Goal: Contribute content: Contribute content

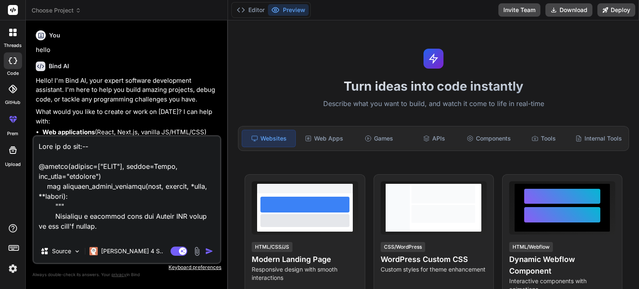
drag, startPoint x: 108, startPoint y: 228, endPoint x: 82, endPoint y: 184, distance: 51.8
click at [100, 208] on textarea at bounding box center [127, 187] width 186 height 103
click at [50, 138] on textarea at bounding box center [127, 187] width 186 height 103
click at [39, 146] on textarea at bounding box center [127, 187] width 186 height 103
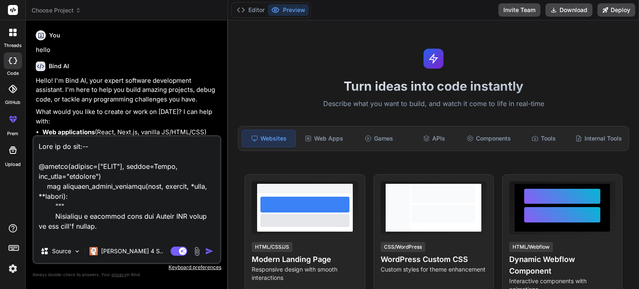
drag, startPoint x: 39, startPoint y: 146, endPoint x: 85, endPoint y: 207, distance: 76.6
click at [78, 195] on textarea at bounding box center [127, 187] width 186 height 103
click at [94, 230] on textarea at bounding box center [127, 187] width 186 height 103
click at [97, 233] on textarea at bounding box center [127, 187] width 186 height 103
drag, startPoint x: 40, startPoint y: 146, endPoint x: 49, endPoint y: 156, distance: 12.9
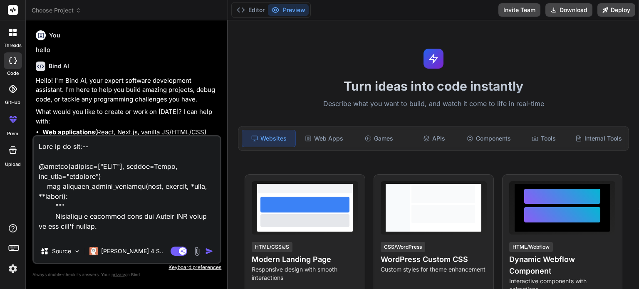
click at [47, 154] on textarea at bounding box center [127, 187] width 186 height 103
drag, startPoint x: 72, startPoint y: 176, endPoint x: 76, endPoint y: 194, distance: 19.1
click at [75, 181] on textarea at bounding box center [127, 187] width 186 height 103
click at [77, 198] on textarea at bounding box center [127, 187] width 186 height 103
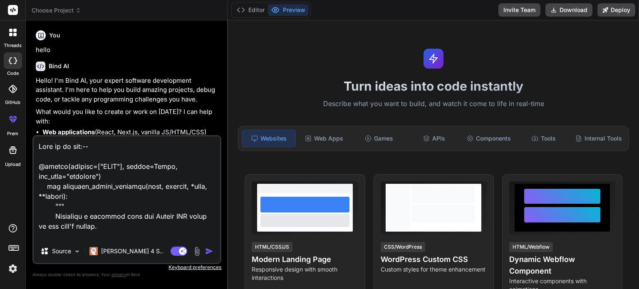
click at [112, 223] on textarea at bounding box center [127, 187] width 186 height 103
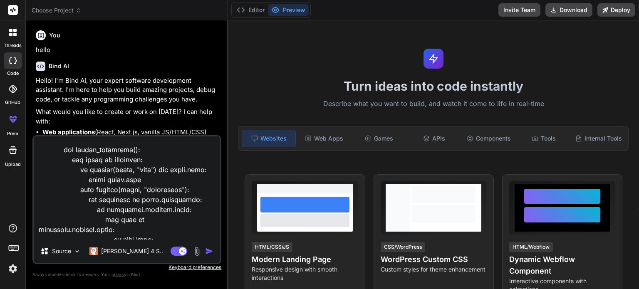
scroll to position [1190, 0]
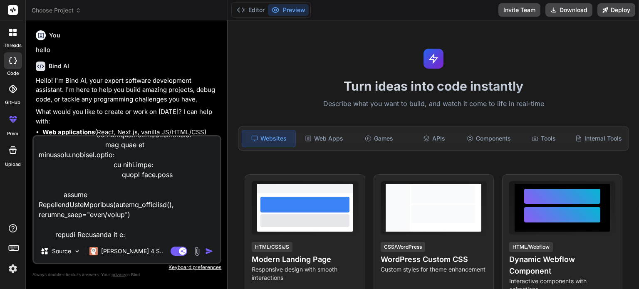
click at [119, 221] on textarea at bounding box center [127, 187] width 186 height 103
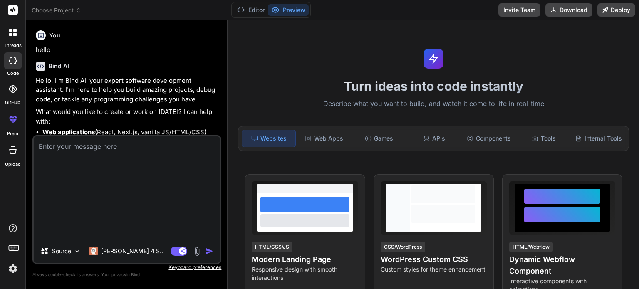
type textarea "x"
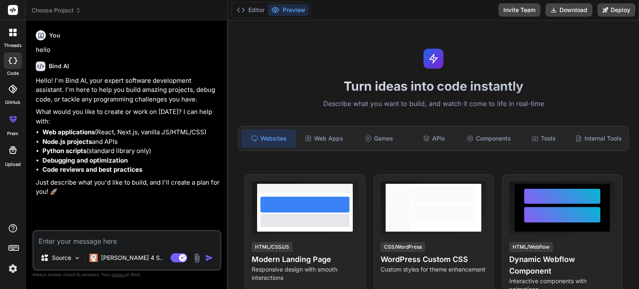
scroll to position [0, 0]
click at [17, 149] on icon at bounding box center [13, 150] width 10 height 10
type textarea "x"
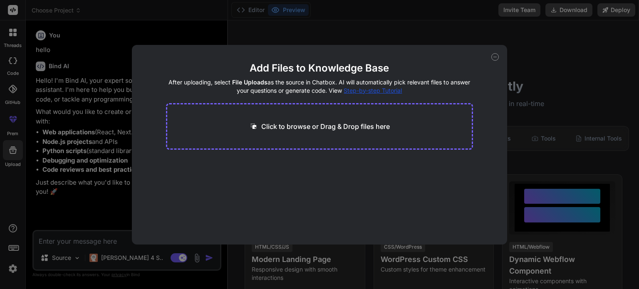
click at [305, 136] on div "Click to browse or Drag & Drop files here" at bounding box center [320, 126] width 308 height 47
click at [288, 127] on p "Click to browse or Drag & Drop files here" at bounding box center [325, 127] width 129 height 10
type input "C:\fakepath\coachbots-stt-widget-new.js"
click at [469, 222] on button "Finish" at bounding box center [458, 219] width 29 height 17
type textarea "x"
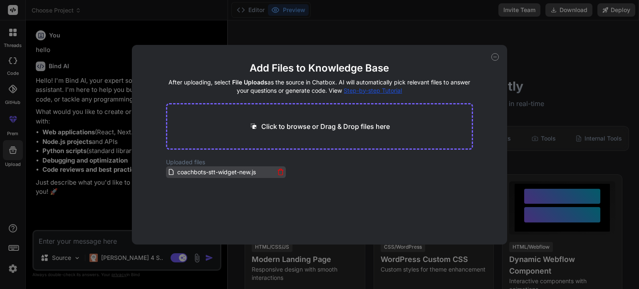
click at [280, 175] on icon at bounding box center [280, 172] width 7 height 7
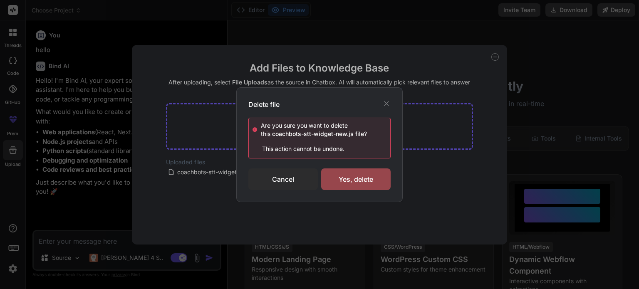
click at [384, 104] on icon at bounding box center [386, 103] width 8 height 8
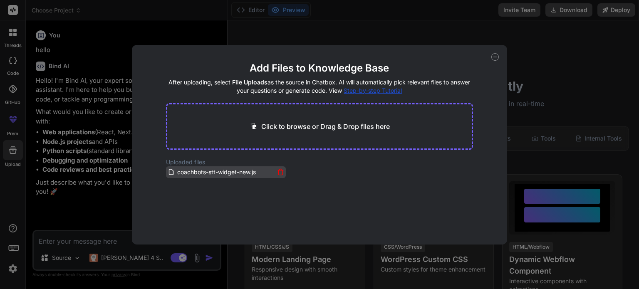
click at [281, 174] on icon at bounding box center [280, 172] width 7 height 7
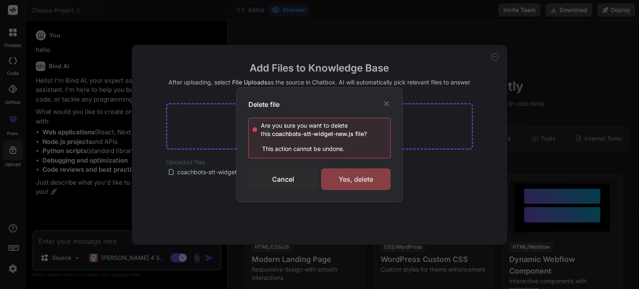
click at [341, 183] on div "Yes, delete" at bounding box center [355, 180] width 69 height 22
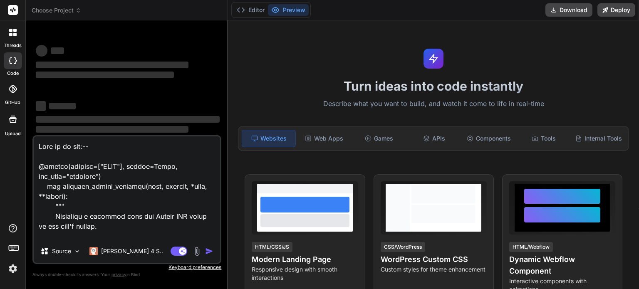
click at [124, 223] on textarea at bounding box center [127, 187] width 186 height 103
type textarea "x"
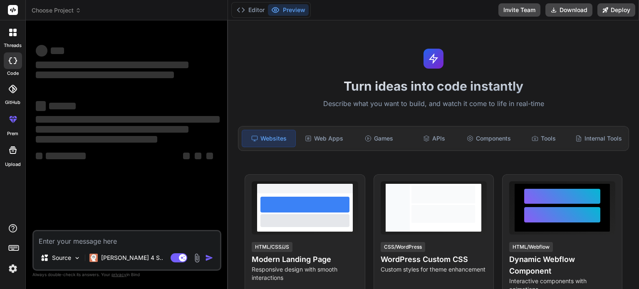
click at [198, 261] on img at bounding box center [197, 258] width 10 height 10
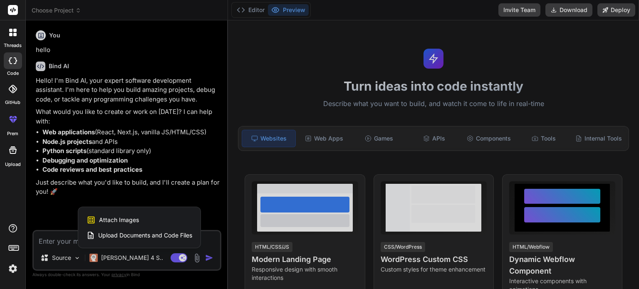
click at [120, 238] on span "Upload Documents and Code Files" at bounding box center [145, 235] width 94 height 8
type textarea "x"
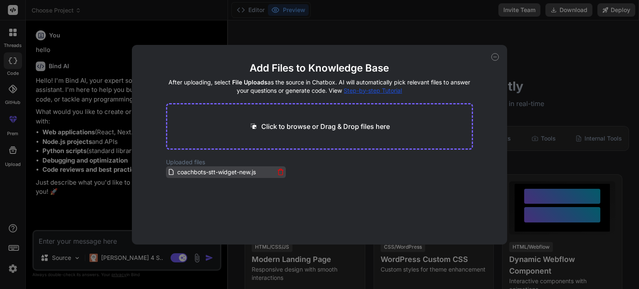
click at [206, 176] on span "coachbots-stt-widget-new.js" at bounding box center [216, 172] width 80 height 10
click at [200, 171] on span "coachbots-stt-widget-new.js" at bounding box center [216, 172] width 80 height 10
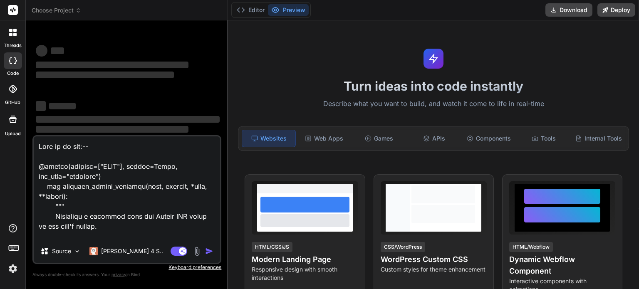
click at [162, 233] on textarea at bounding box center [127, 187] width 186 height 103
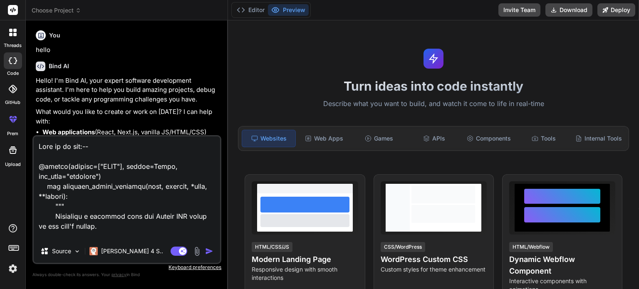
type textarea "x"
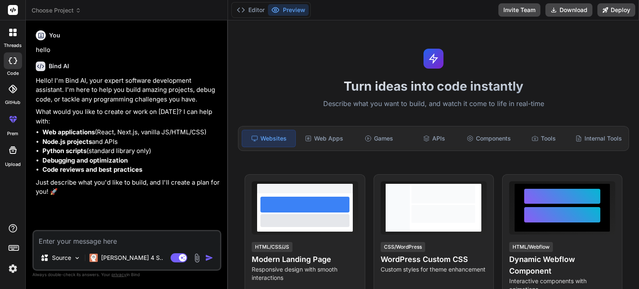
click at [195, 256] on img at bounding box center [197, 258] width 10 height 10
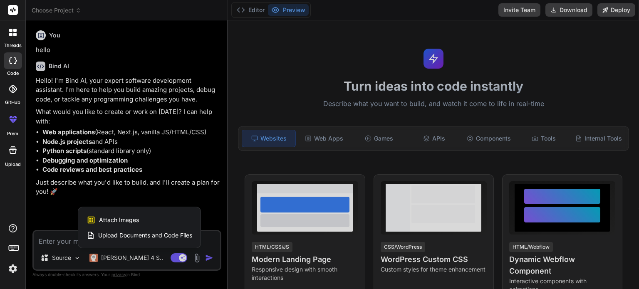
click at [141, 234] on span "Upload Documents and Code Files" at bounding box center [145, 235] width 94 height 8
type textarea "x"
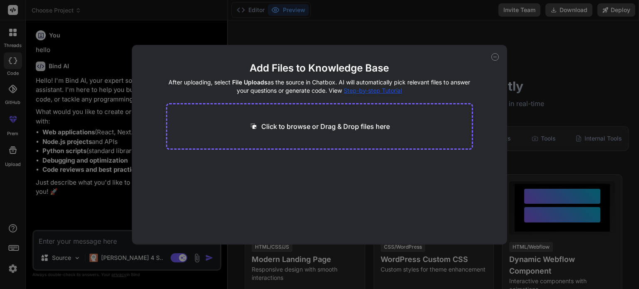
click at [258, 131] on div "Click to browse or Drag & Drop files here" at bounding box center [320, 126] width 308 height 47
click at [291, 123] on p "Click to browse or Drag & Drop files here" at bounding box center [325, 127] width 129 height 10
type input "C:\fakepath\coachbots-stt-widget-new.js"
click at [458, 224] on button "Finish" at bounding box center [458, 219] width 29 height 17
click at [496, 56] on icon at bounding box center [494, 56] width 7 height 7
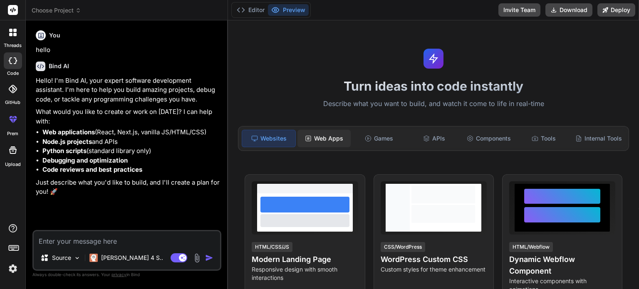
click at [325, 133] on div "Web Apps" at bounding box center [324, 138] width 53 height 17
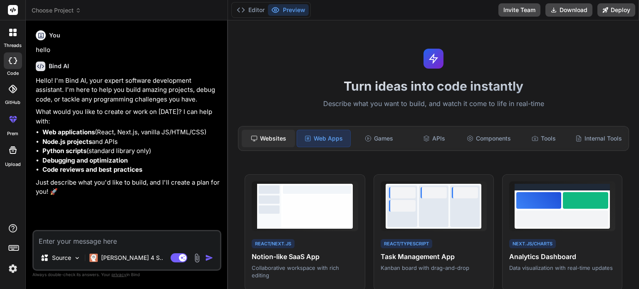
click at [272, 136] on div "Websites" at bounding box center [268, 138] width 53 height 17
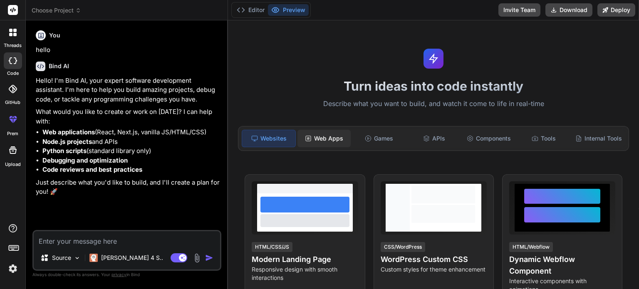
click at [307, 135] on icon at bounding box center [308, 138] width 7 height 7
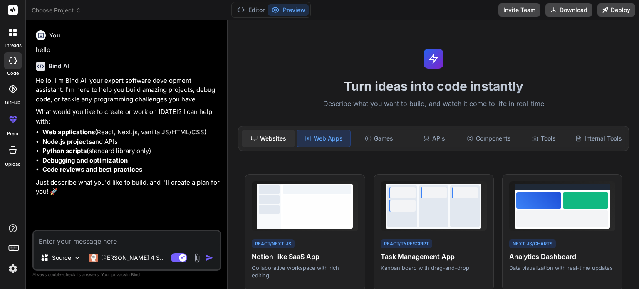
click at [284, 133] on div "Websites" at bounding box center [268, 138] width 53 height 17
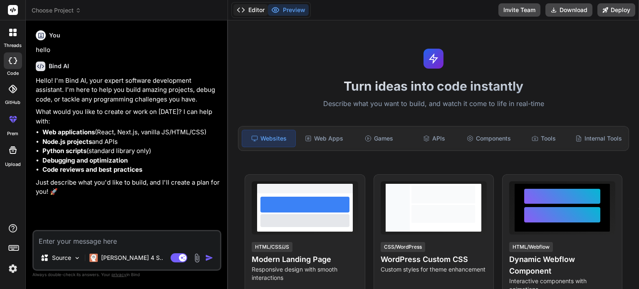
click at [240, 7] on icon at bounding box center [241, 10] width 8 height 8
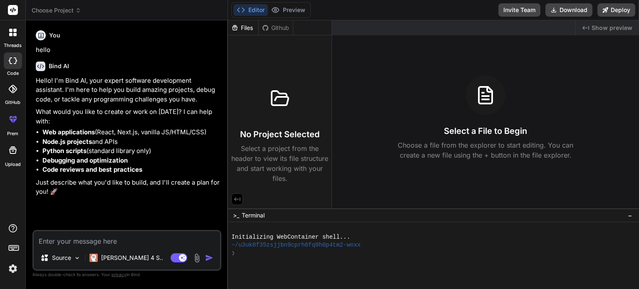
click at [237, 26] on icon at bounding box center [234, 27] width 7 height 7
click at [244, 28] on div "Files" at bounding box center [243, 28] width 30 height 8
click at [261, 28] on div "Github" at bounding box center [276, 28] width 34 height 8
click at [273, 28] on div "Github" at bounding box center [276, 28] width 34 height 8
click at [238, 29] on icon at bounding box center [234, 27] width 7 height 7
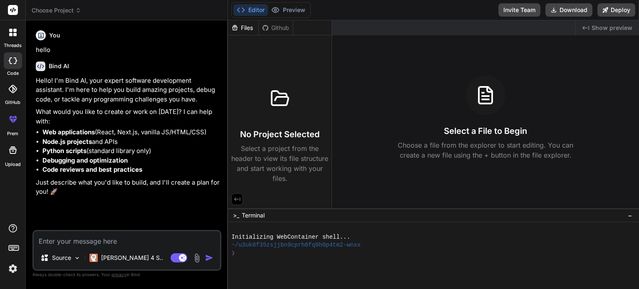
click at [104, 239] on textarea at bounding box center [127, 238] width 186 height 15
click at [201, 257] on img at bounding box center [197, 258] width 10 height 10
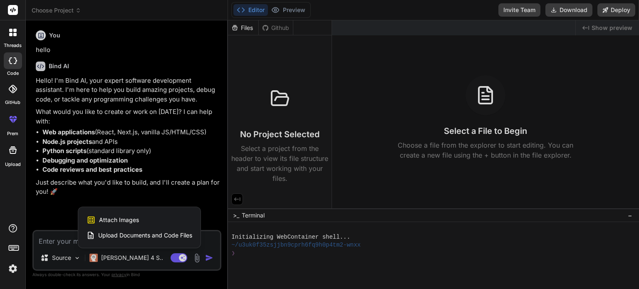
click at [171, 231] on span "Upload Documents and Code Files" at bounding box center [145, 235] width 94 height 8
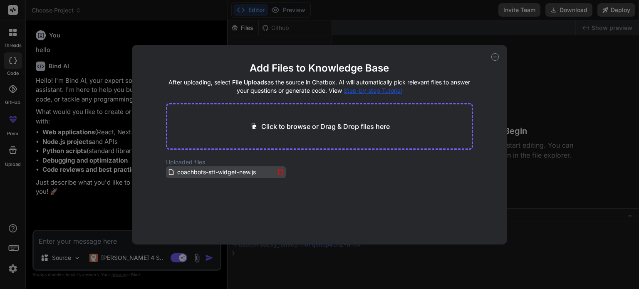
click at [210, 170] on span "coachbots-stt-widget-new.js" at bounding box center [216, 172] width 80 height 10
click at [493, 54] on icon at bounding box center [494, 56] width 7 height 7
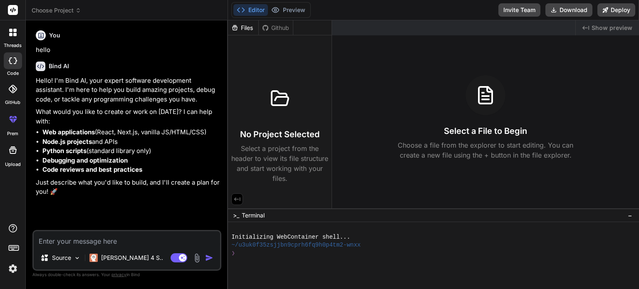
type textarea "x"
click at [102, 245] on textarea at bounding box center [127, 238] width 186 height 15
type textarea "t"
type textarea "x"
type textarea "th"
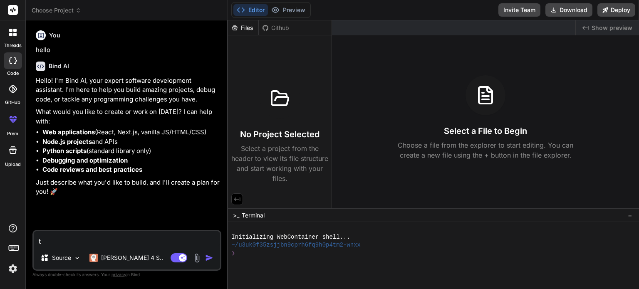
type textarea "x"
type textarea "thi"
type textarea "x"
type textarea "this"
type textarea "x"
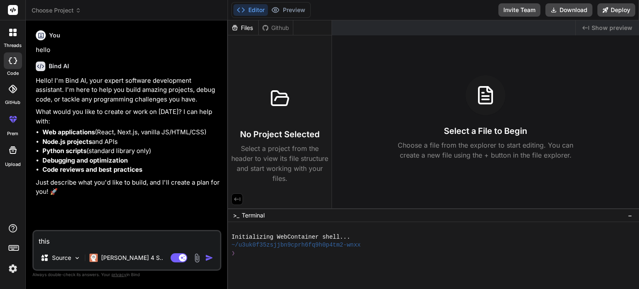
type textarea "this"
type textarea "x"
type textarea "this i"
type textarea "x"
type textarea "this is"
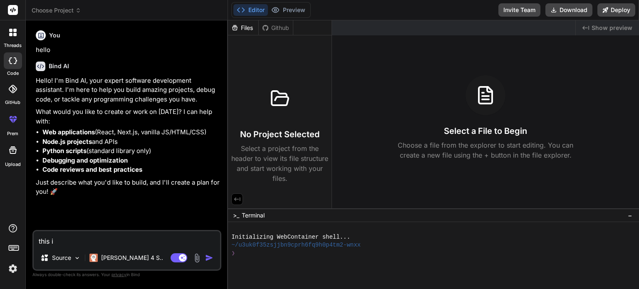
type textarea "x"
type textarea "this is"
type textarea "x"
type textarea "this is m"
type textarea "x"
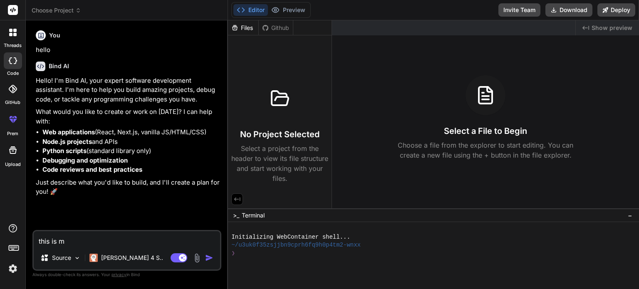
type textarea "this is my"
type textarea "x"
type textarea "this is my"
type textarea "x"
type textarea "this is my"
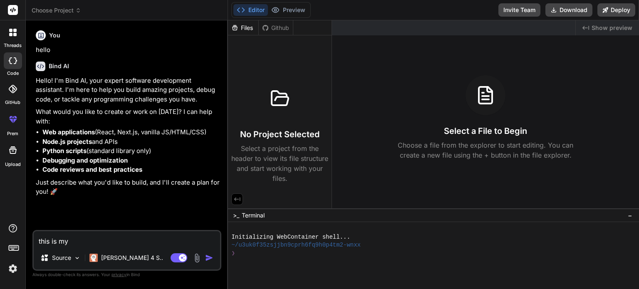
type textarea "x"
type textarea "this is m"
type textarea "x"
type textarea "this is"
type textarea "x"
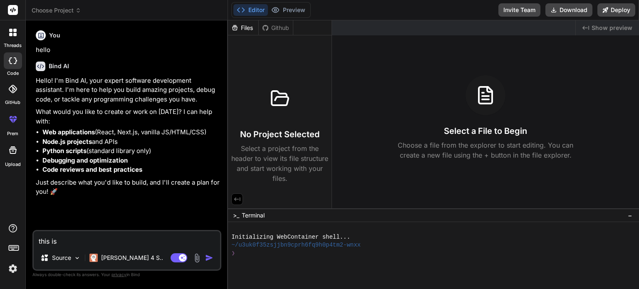
type textarea "this is"
type textarea "x"
type textarea "this i"
type textarea "x"
type textarea "this"
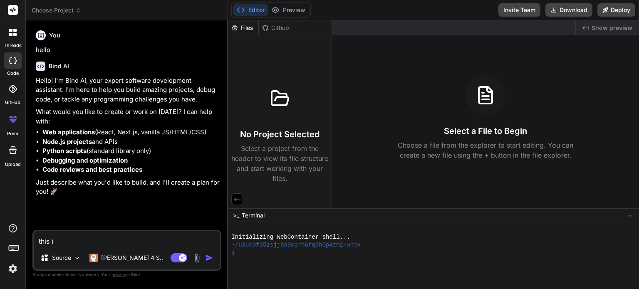
type textarea "x"
type textarea "this"
type textarea "x"
type textarea "thi"
type textarea "x"
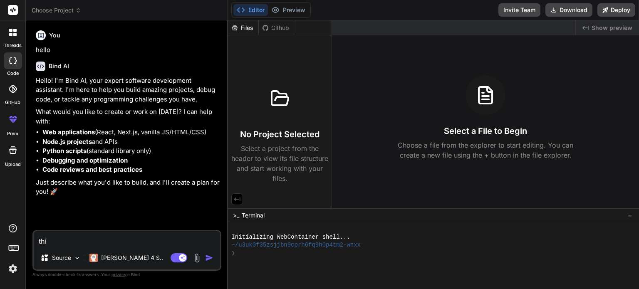
type textarea "th"
type textarea "x"
type textarea "t"
type textarea "x"
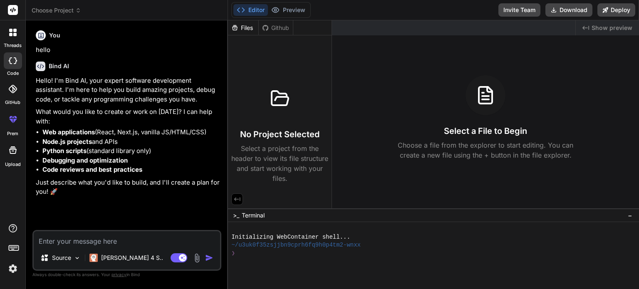
paste textarea "<p><script defer='defer' src='https://playground.coachbots.com/widget/coachbots…"
type textarea "<p><script defer='defer' src='https://playground.coachbots.com/widget/coachbots…"
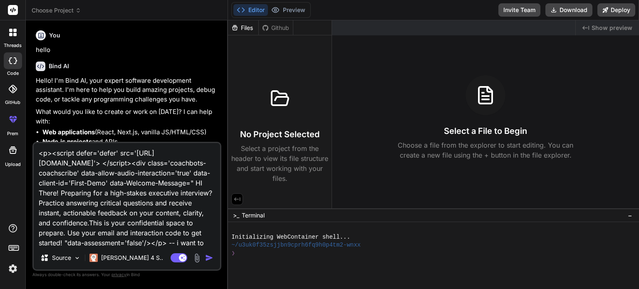
type textarea "x"
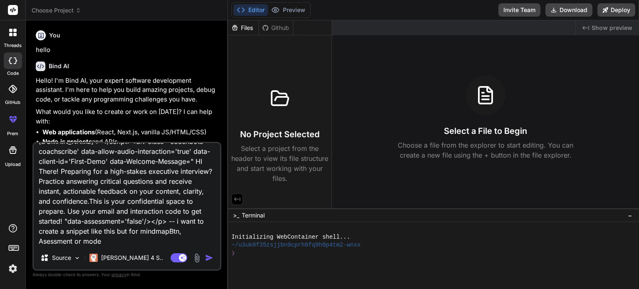
scroll to position [32, 0]
click at [72, 241] on textarea "<p><script defer='defer' src='https://playground.coachbots.com/widget/coachbots…" at bounding box center [127, 194] width 186 height 103
type textarea "<p><script defer='defer' src='https://playground.coachbots.com/widget/coachbots…"
type textarea "x"
type textarea "<p><script defer='defer' src='https://playground.coachbots.com/widget/coachbots…"
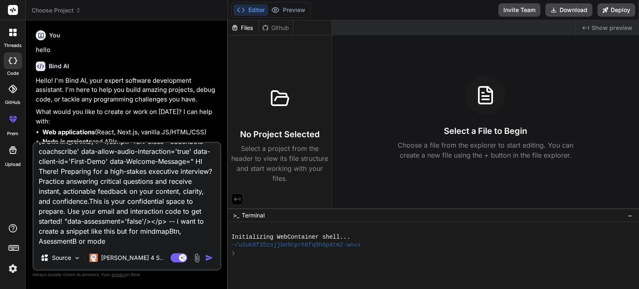
type textarea "x"
type textarea "<p><script defer='defer' src='https://playground.coachbots.com/widget/coachbots…"
type textarea "x"
click at [117, 243] on textarea "<p><script defer='defer' src='https://playground.coachbots.com/widget/coachbots…" at bounding box center [127, 194] width 186 height 103
type textarea "<p><script defer='defer' src='https://playground.coachbots.com/widget/coachbots…"
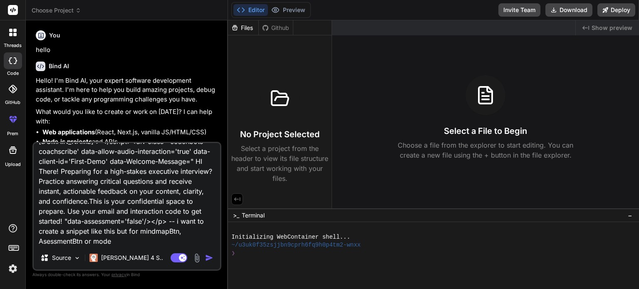
type textarea "x"
type textarea "<p><script defer='defer' src='https://playground.coachbots.com/widget/coachbots…"
type textarea "x"
type textarea "<p><script defer='defer' src='https://playground.coachbots.com/widget/coachbots…"
type textarea "x"
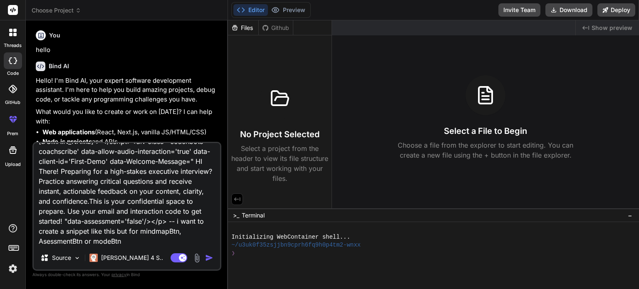
type textarea "<p><script defer='defer' src='https://playground.coachbots.com/widget/coachbots…"
click at [210, 260] on img "button" at bounding box center [209, 258] width 8 height 8
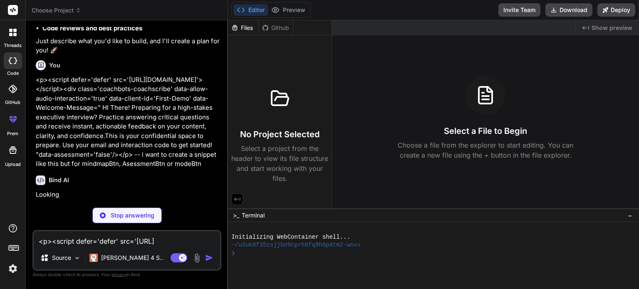
scroll to position [156, 0]
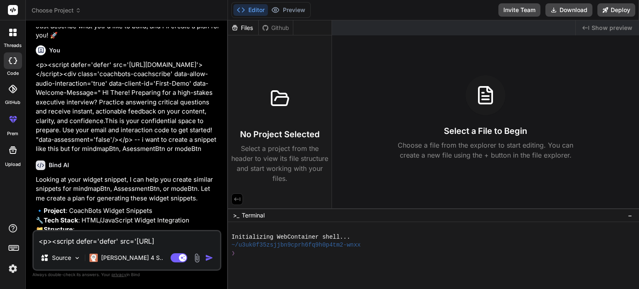
type textarea "x"
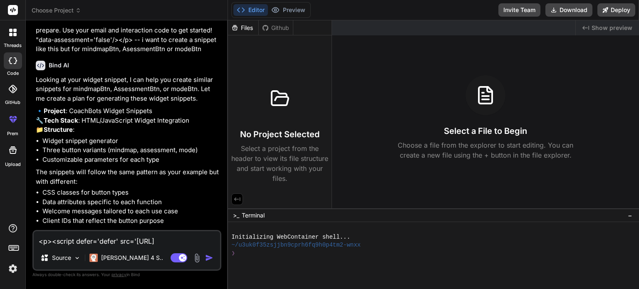
scroll to position [321, 0]
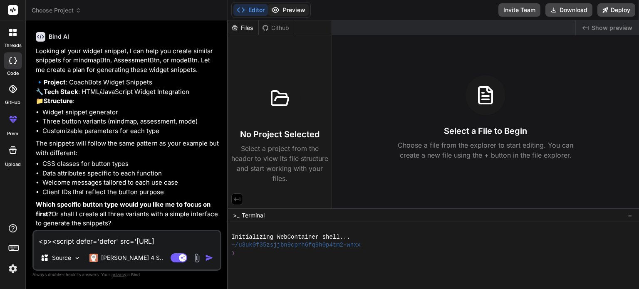
click at [295, 13] on button "Preview" at bounding box center [288, 10] width 41 height 12
